Goal: Transaction & Acquisition: Purchase product/service

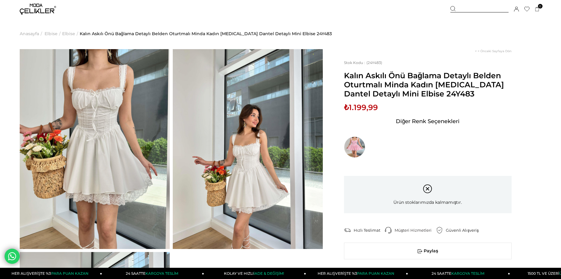
click at [65, 33] on span "Elbise" at bounding box center [68, 33] width 13 height 31
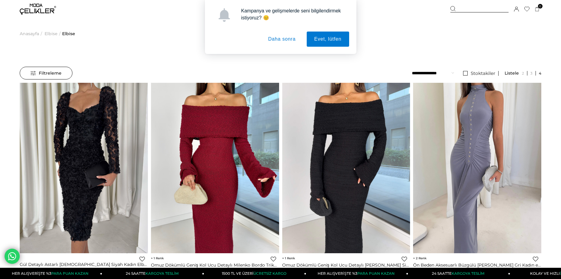
click at [292, 39] on button "Daha sonra" at bounding box center [282, 39] width 43 height 15
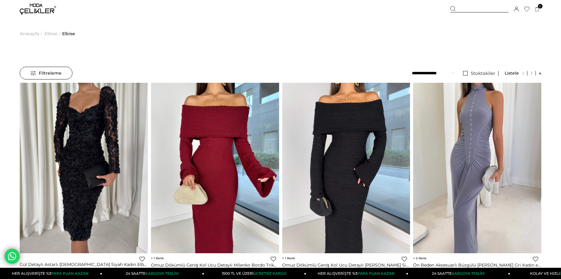
click at [28, 34] on span "Anasayfa" at bounding box center [29, 33] width 19 height 31
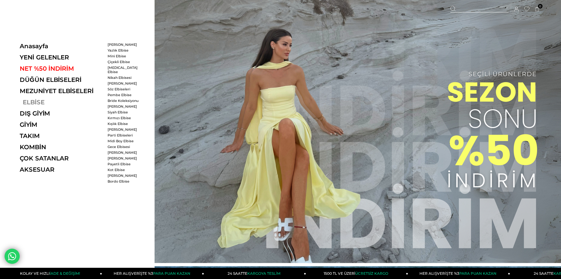
click at [30, 99] on link "ELBİSE" at bounding box center [61, 102] width 83 height 7
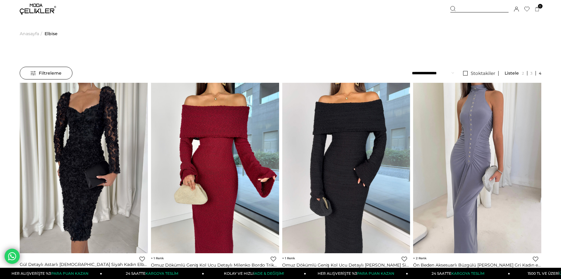
click at [33, 68] on span "Filtreleme" at bounding box center [46, 73] width 31 height 12
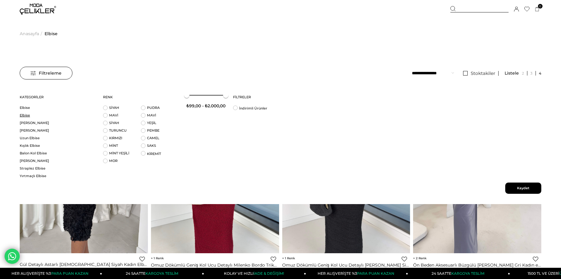
click at [77, 115] on link "Elbise" at bounding box center [58, 115] width 76 height 5
click at [106, 118] on li "MAVİ" at bounding box center [122, 117] width 38 height 8
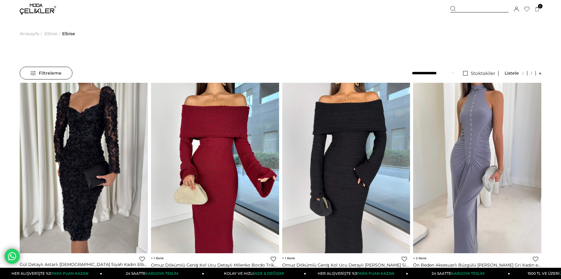
click at [43, 73] on span "Filtreleme" at bounding box center [46, 73] width 31 height 12
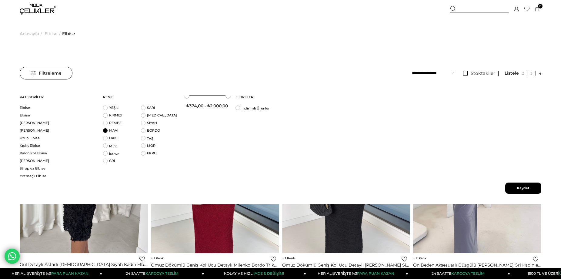
click at [105, 130] on li "MAVİ" at bounding box center [122, 132] width 38 height 8
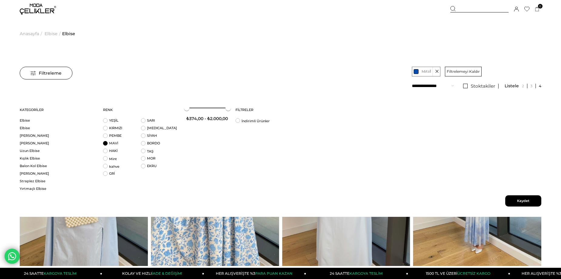
click at [531, 198] on span "Kaydet" at bounding box center [523, 200] width 36 height 11
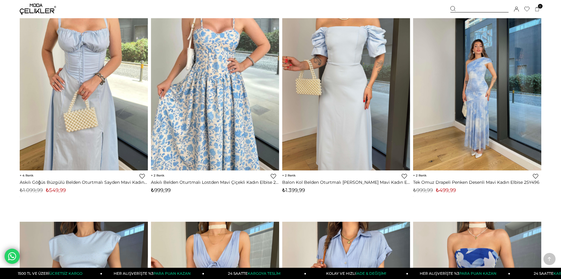
scroll to position [97, 0]
